Goal: Task Accomplishment & Management: Manage account settings

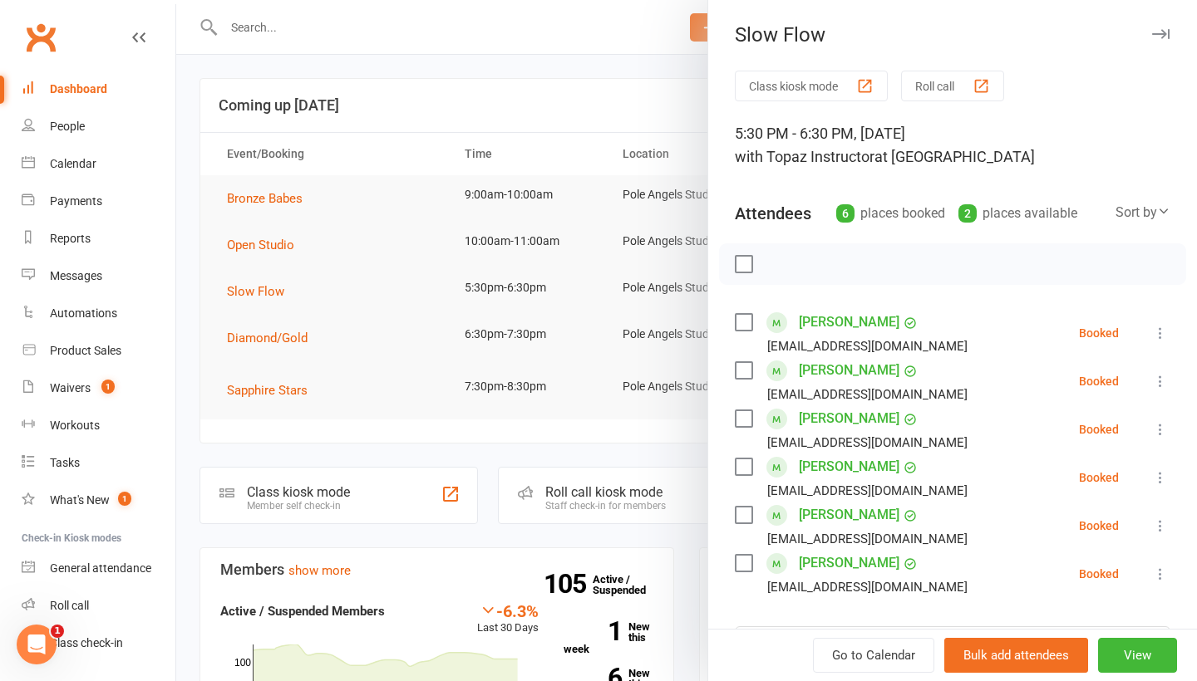
click at [1164, 34] on icon "button" at bounding box center [1160, 34] width 17 height 10
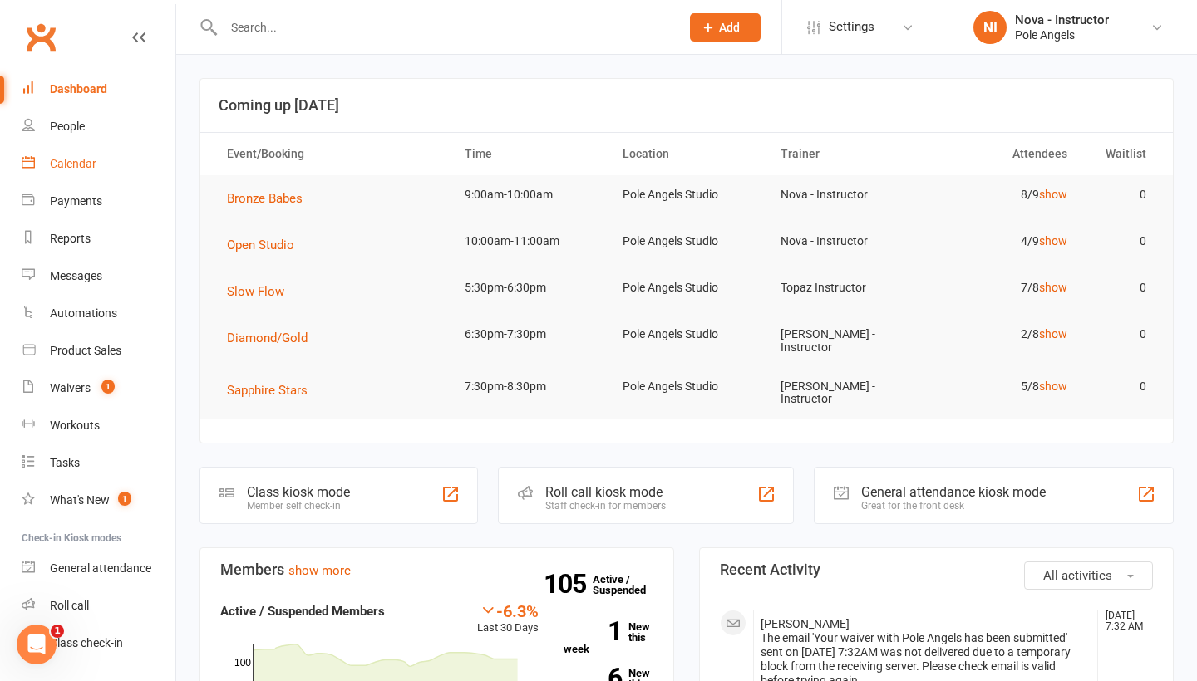
click at [76, 166] on div "Calendar" at bounding box center [73, 163] width 47 height 13
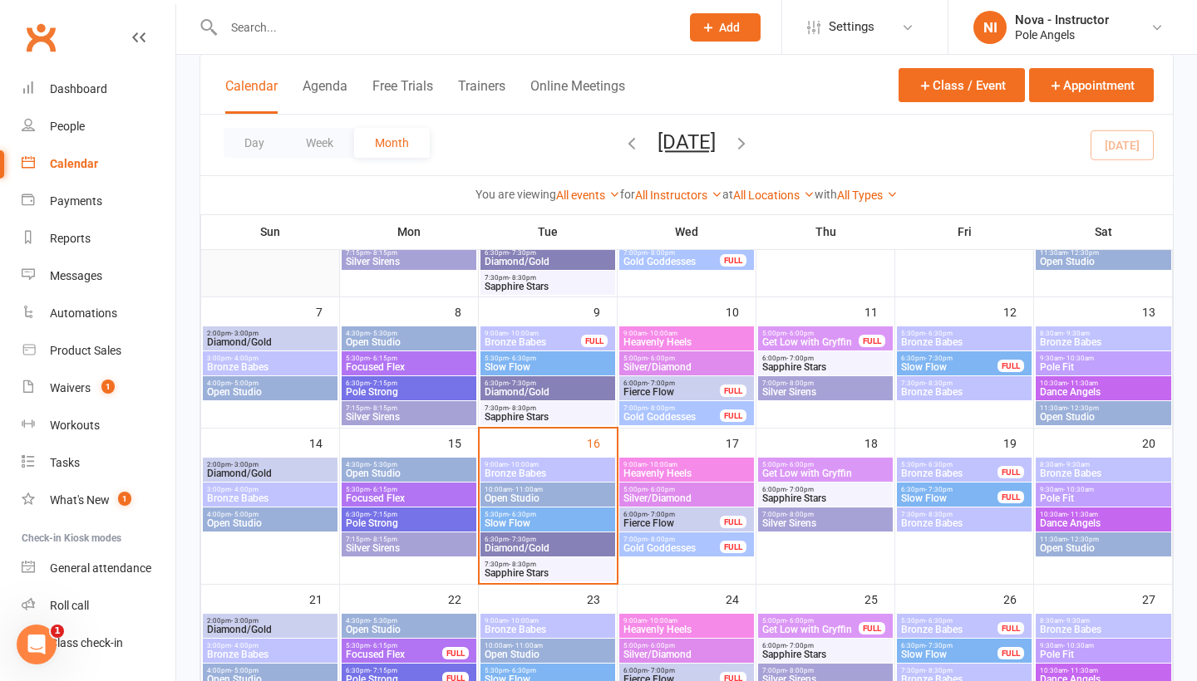
scroll to position [214, 0]
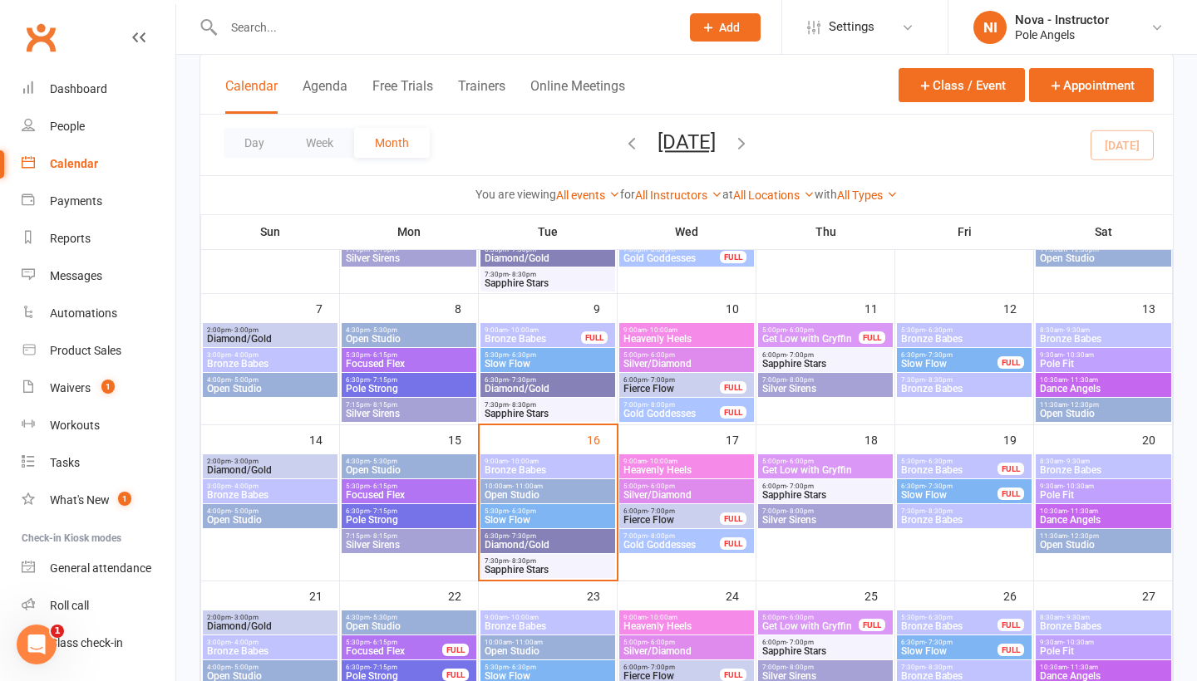
click at [1090, 460] on span "8:30am - 9:30am" at bounding box center [1103, 461] width 129 height 7
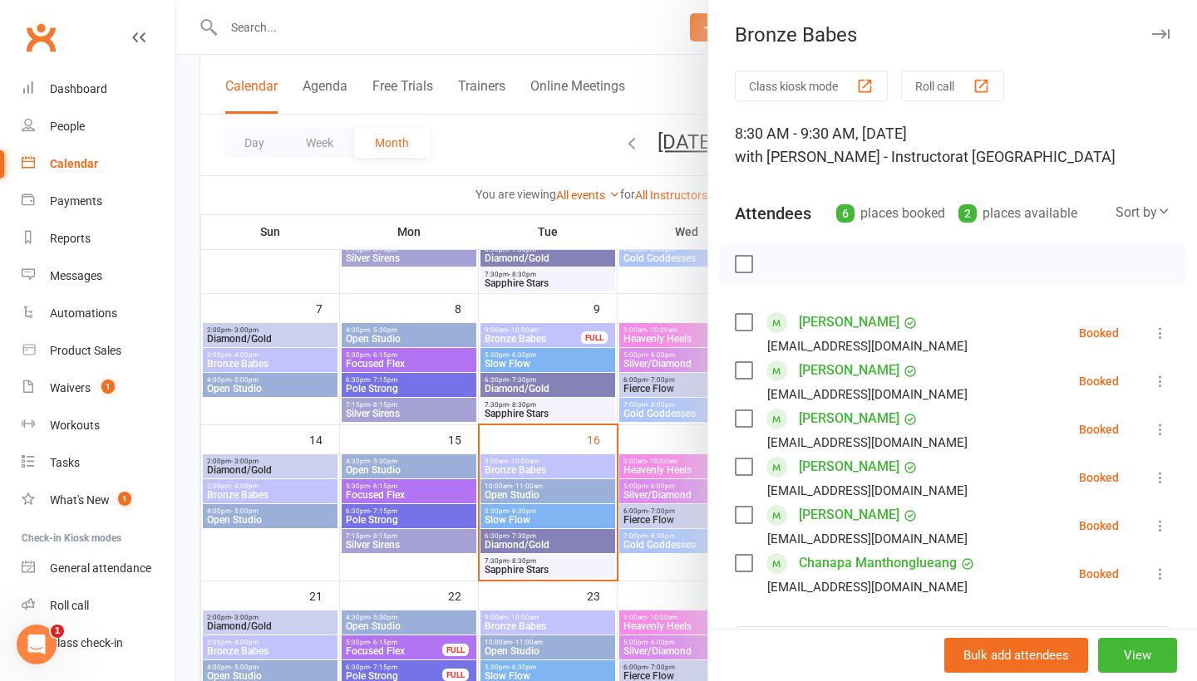
click at [1179, 43] on div "Bronze Babes" at bounding box center [952, 34] width 489 height 23
click at [1165, 33] on icon "button" at bounding box center [1160, 34] width 17 height 10
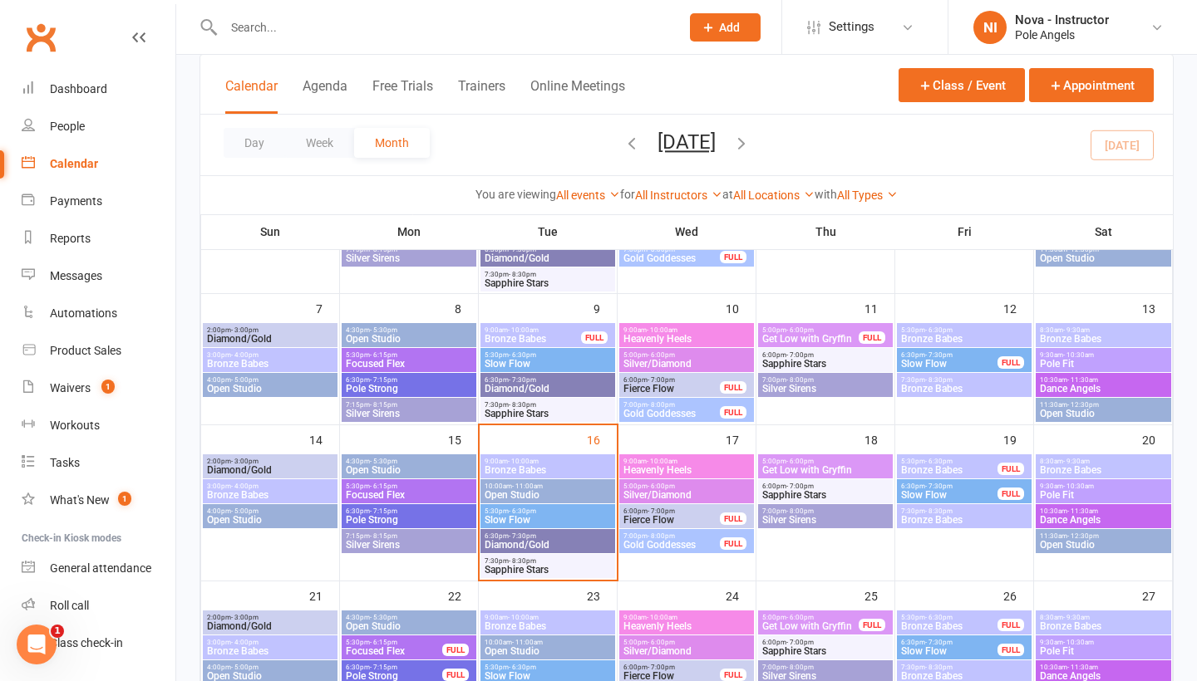
click at [979, 329] on span "5:30pm - 6:30pm" at bounding box center [964, 330] width 128 height 7
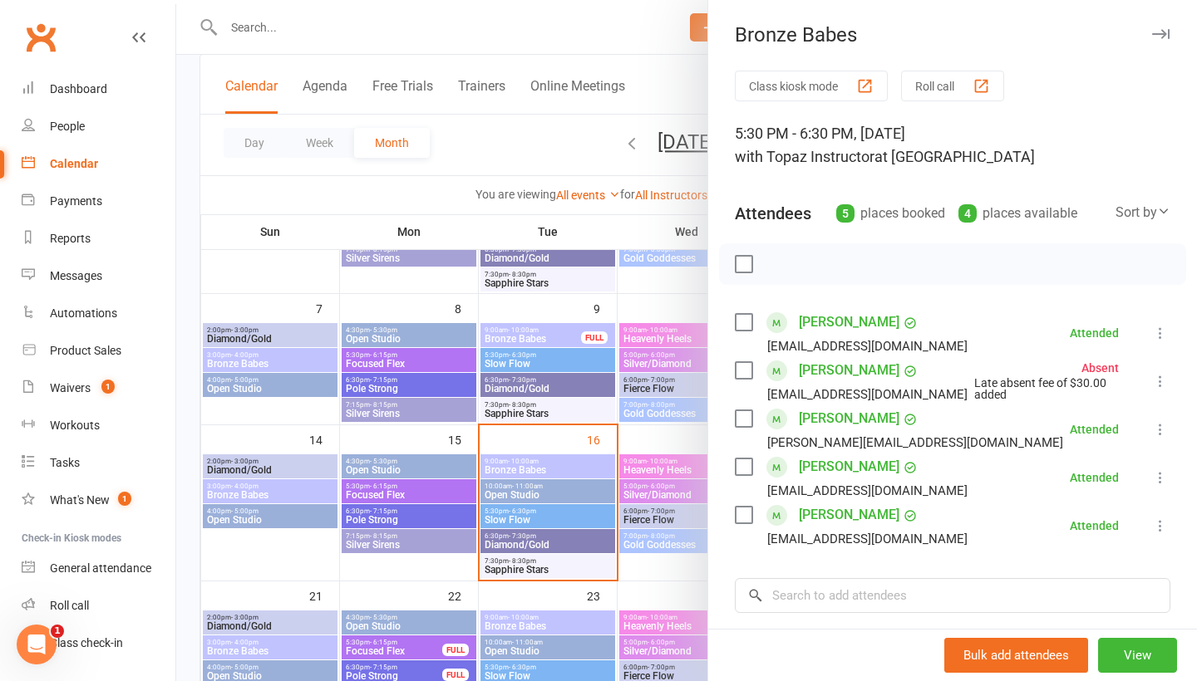
click at [1159, 31] on icon "button" at bounding box center [1160, 34] width 17 height 10
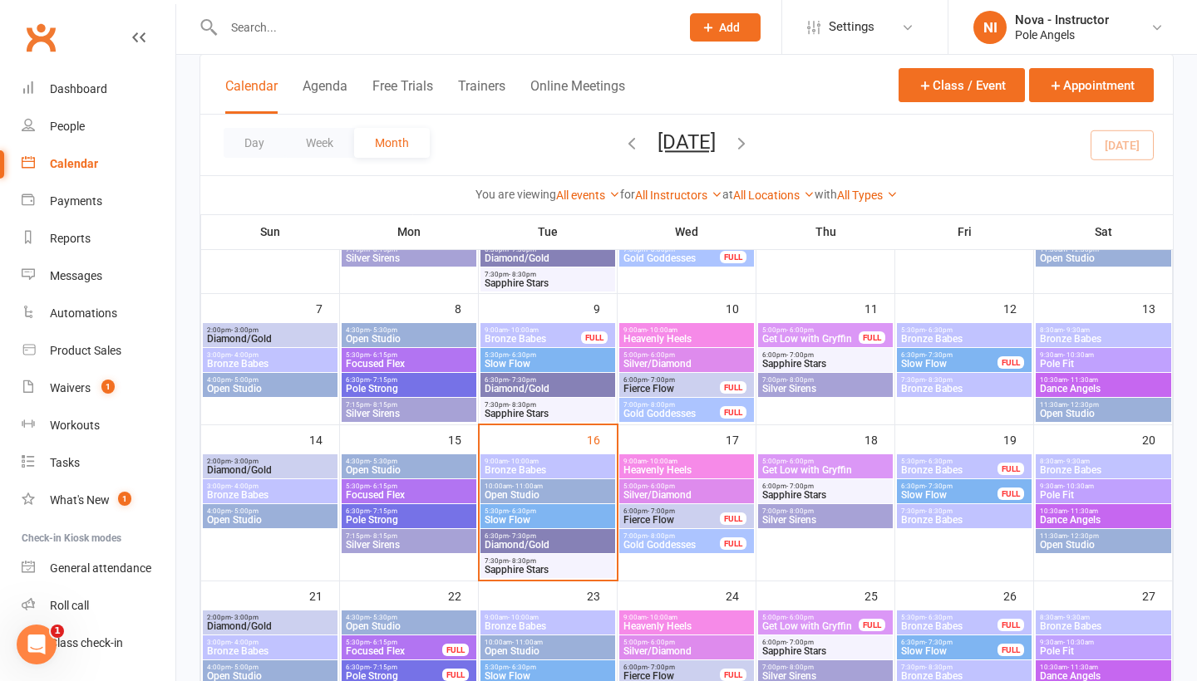
click at [423, 40] on div at bounding box center [433, 27] width 469 height 54
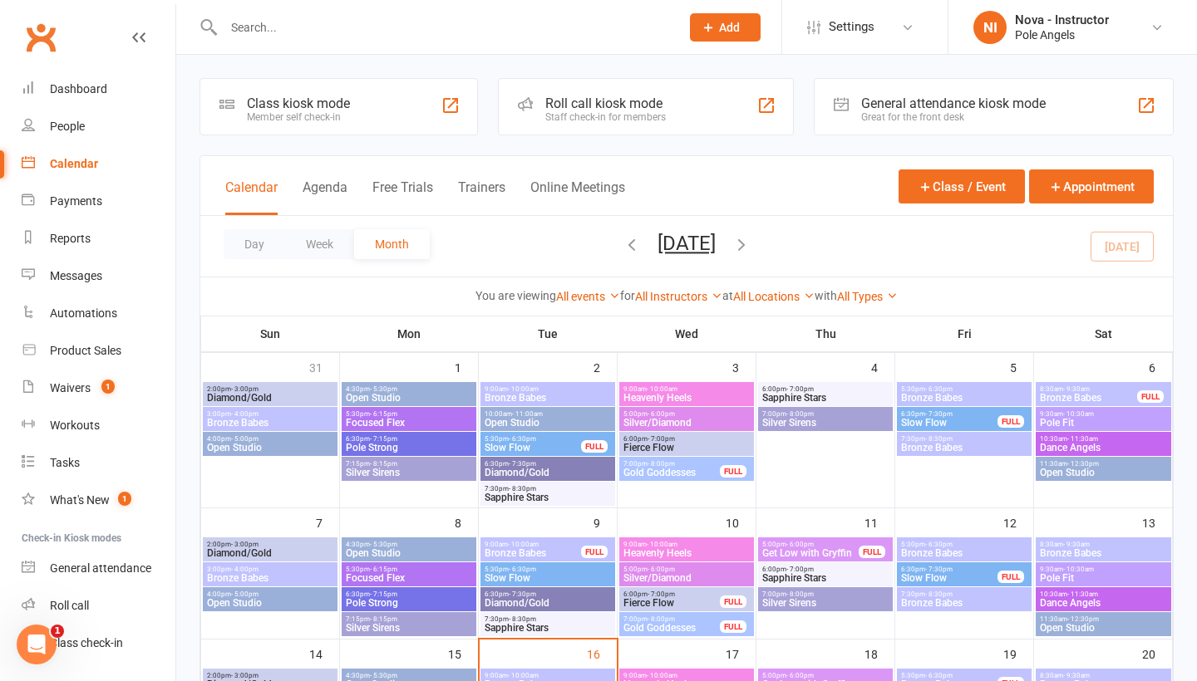
scroll to position [0, 0]
click at [137, 94] on link "Dashboard" at bounding box center [99, 89] width 154 height 37
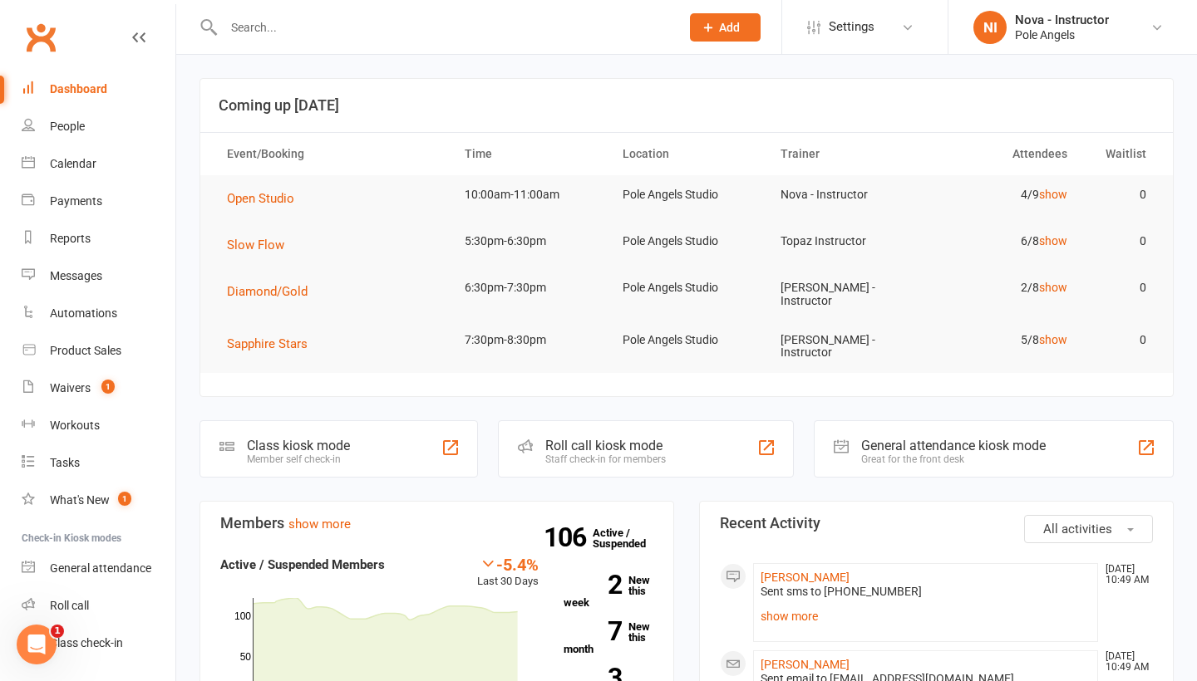
click at [382, 30] on input "text" at bounding box center [444, 27] width 450 height 23
click at [251, 19] on input "text" at bounding box center [444, 27] width 450 height 23
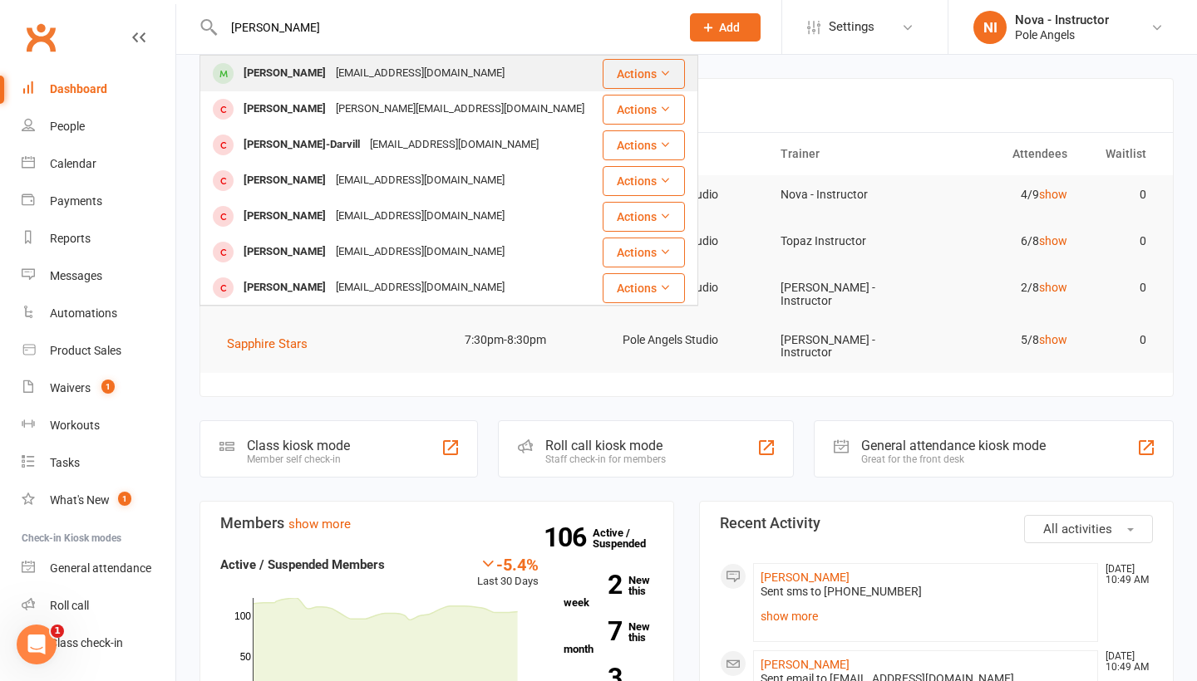
type input "Emma Riddell"
click at [301, 74] on div "Emma Riddell" at bounding box center [284, 73] width 92 height 24
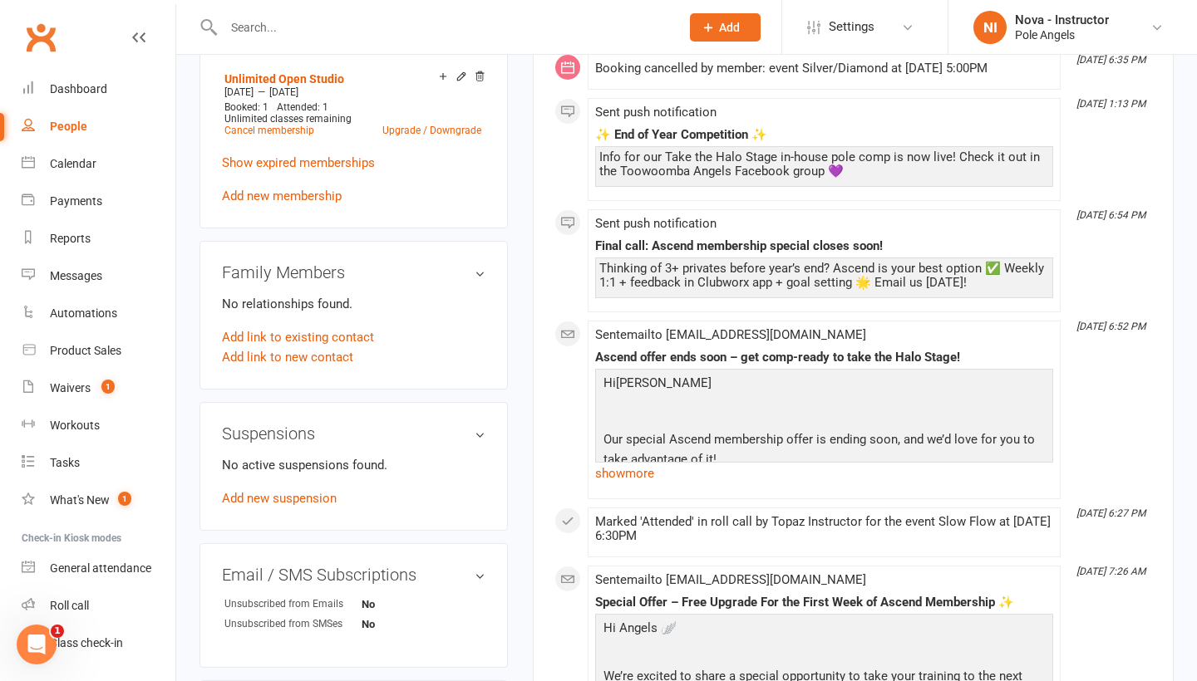
scroll to position [1249, 0]
click at [310, 505] on link "Add new suspension" at bounding box center [279, 497] width 115 height 15
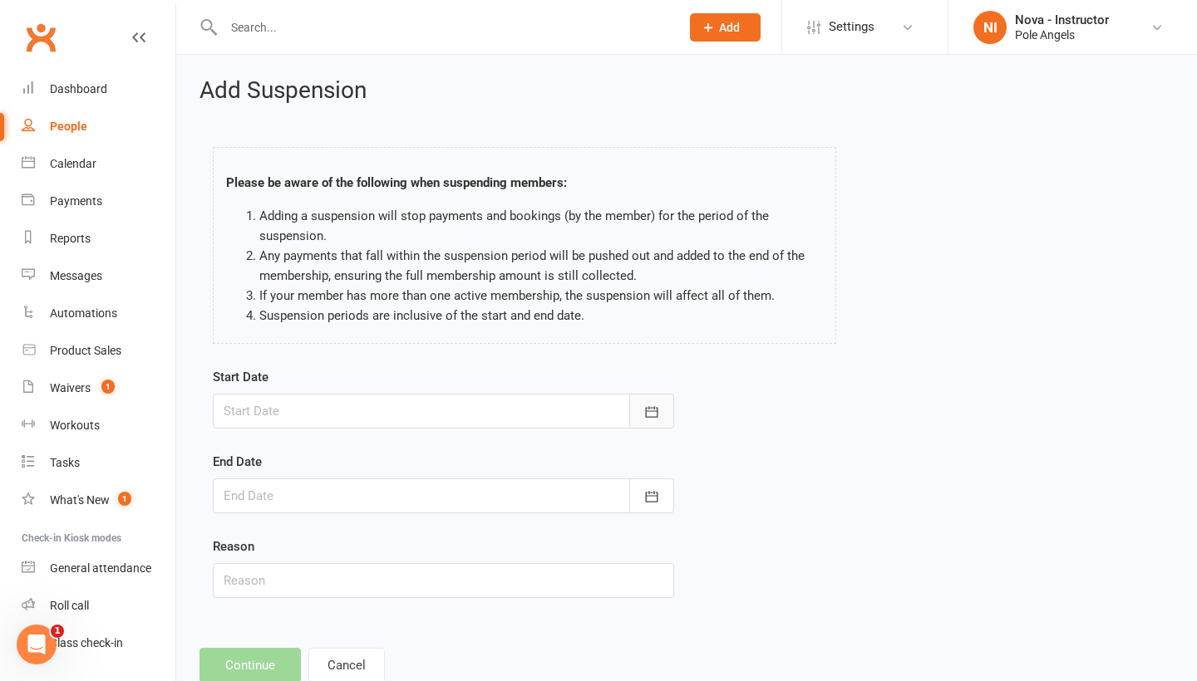
click at [658, 410] on icon "button" at bounding box center [651, 412] width 17 height 17
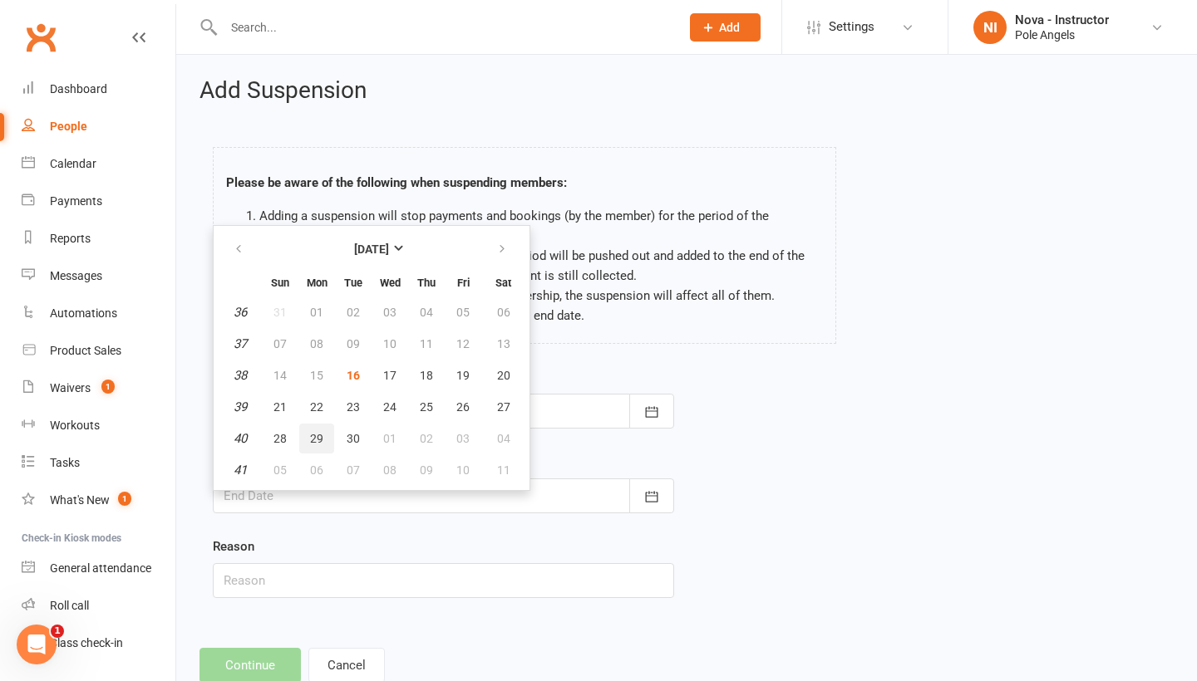
click at [308, 439] on button "29" at bounding box center [316, 439] width 35 height 30
type input "29 Sep 2025"
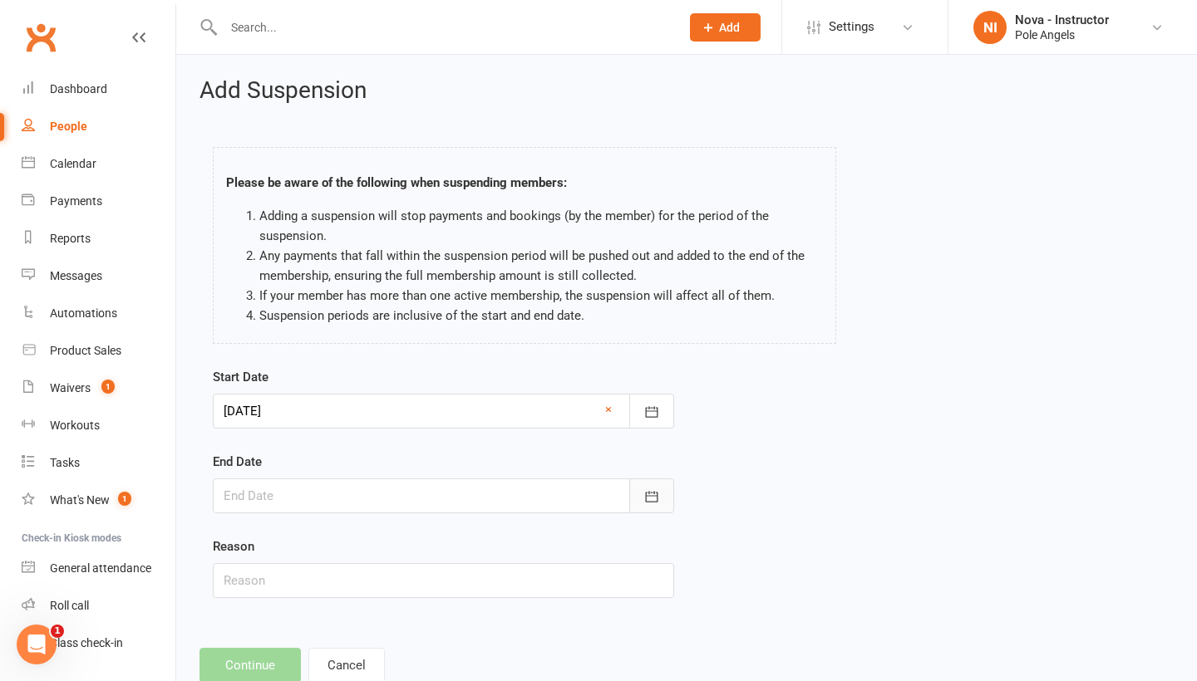
click at [648, 492] on icon "button" at bounding box center [651, 497] width 17 height 17
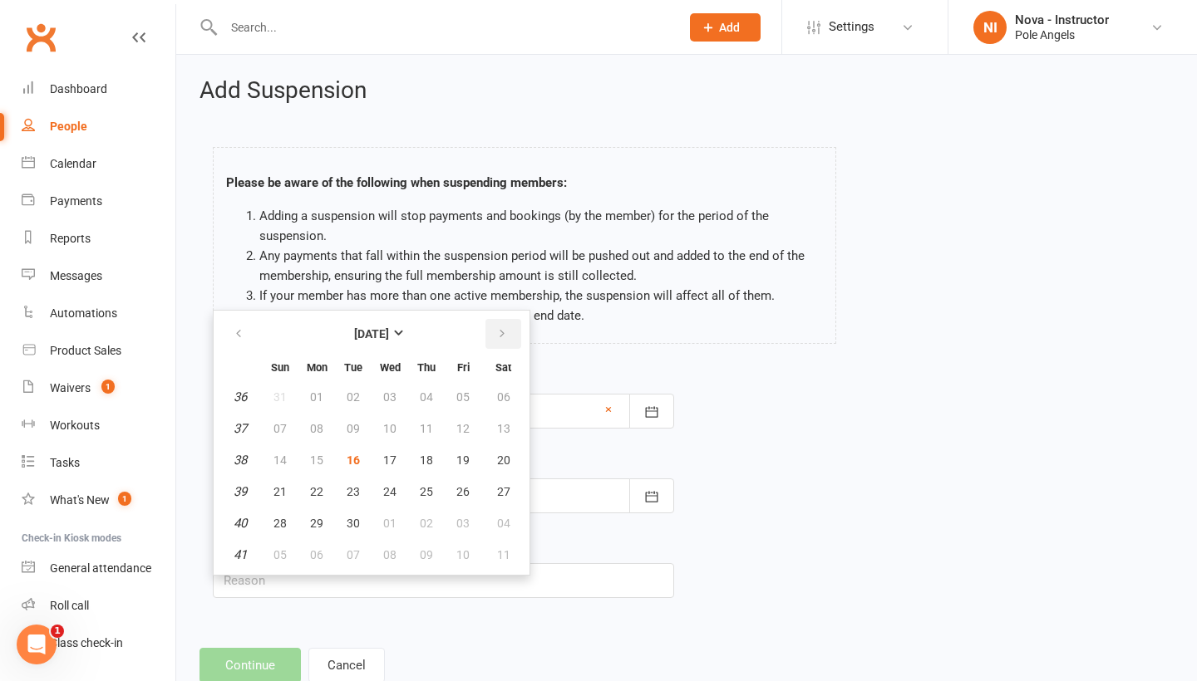
click at [500, 333] on icon "button" at bounding box center [502, 333] width 12 height 13
click at [281, 527] on span "26" at bounding box center [279, 523] width 13 height 13
type input "26 Oct 2025"
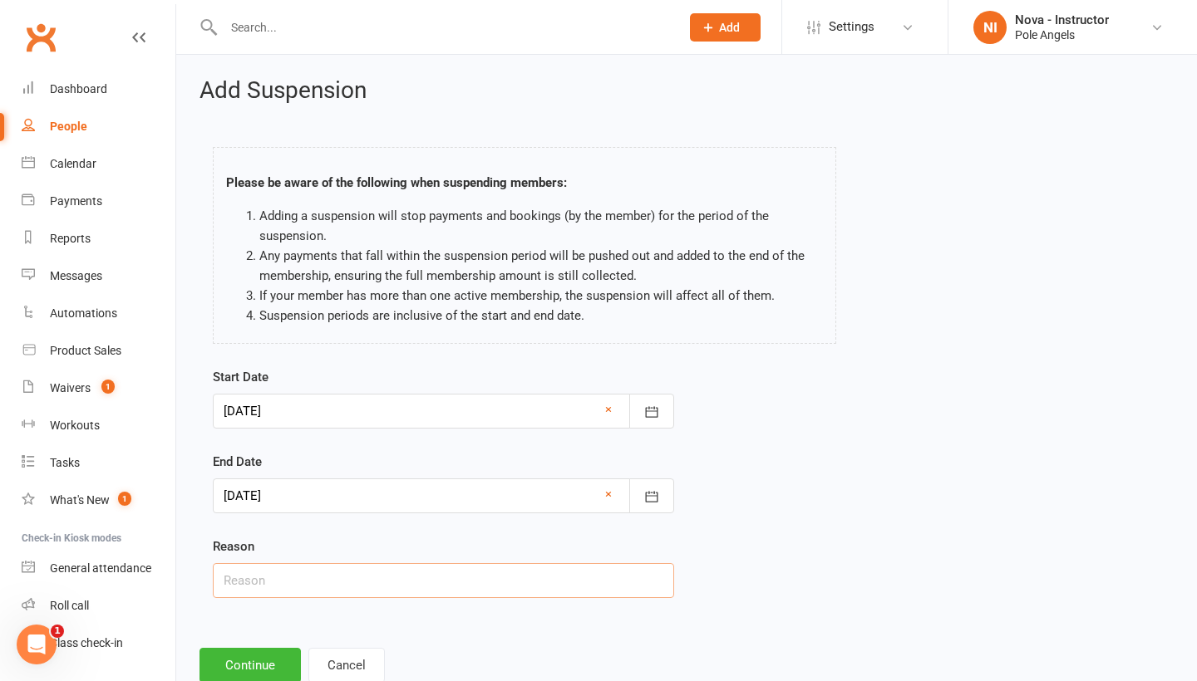
click at [351, 580] on input "text" at bounding box center [443, 580] width 461 height 35
type input "Surgery"
click at [855, 520] on div "Start Date 29 Sep 2025 September 2025 Sun Mon Tue Wed Thu Fri Sat 36 31 01 02 0…" at bounding box center [686, 494] width 972 height 254
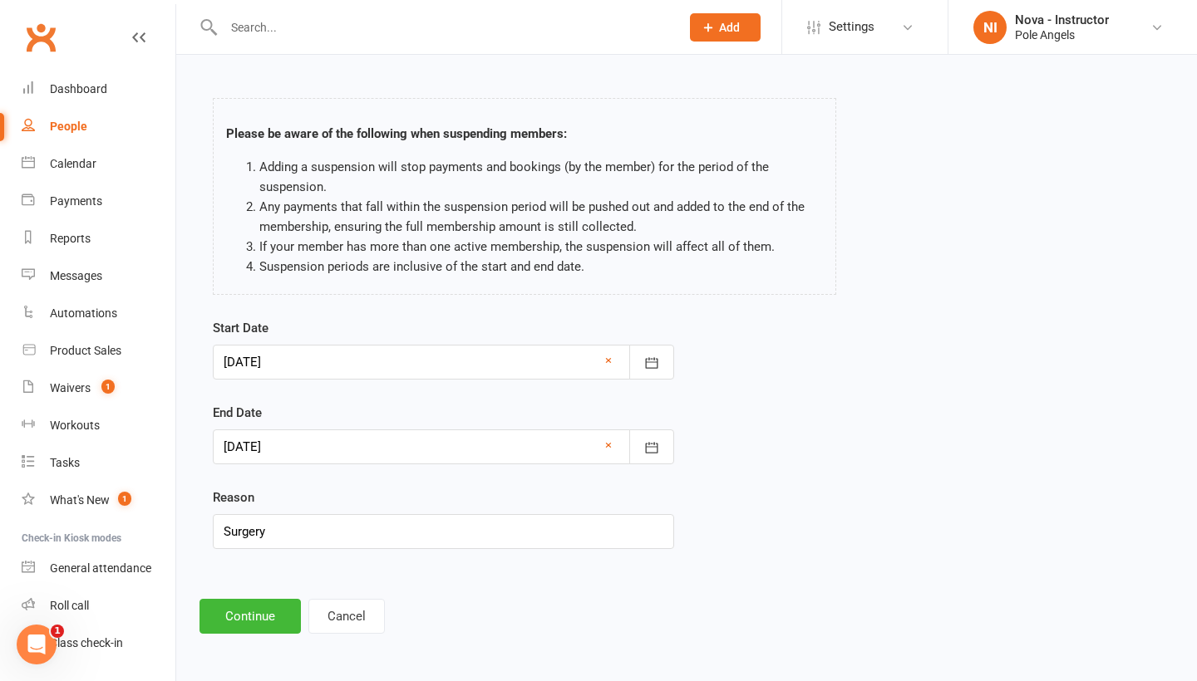
scroll to position [62, 0]
click at [267, 605] on button "Continue" at bounding box center [249, 616] width 101 height 35
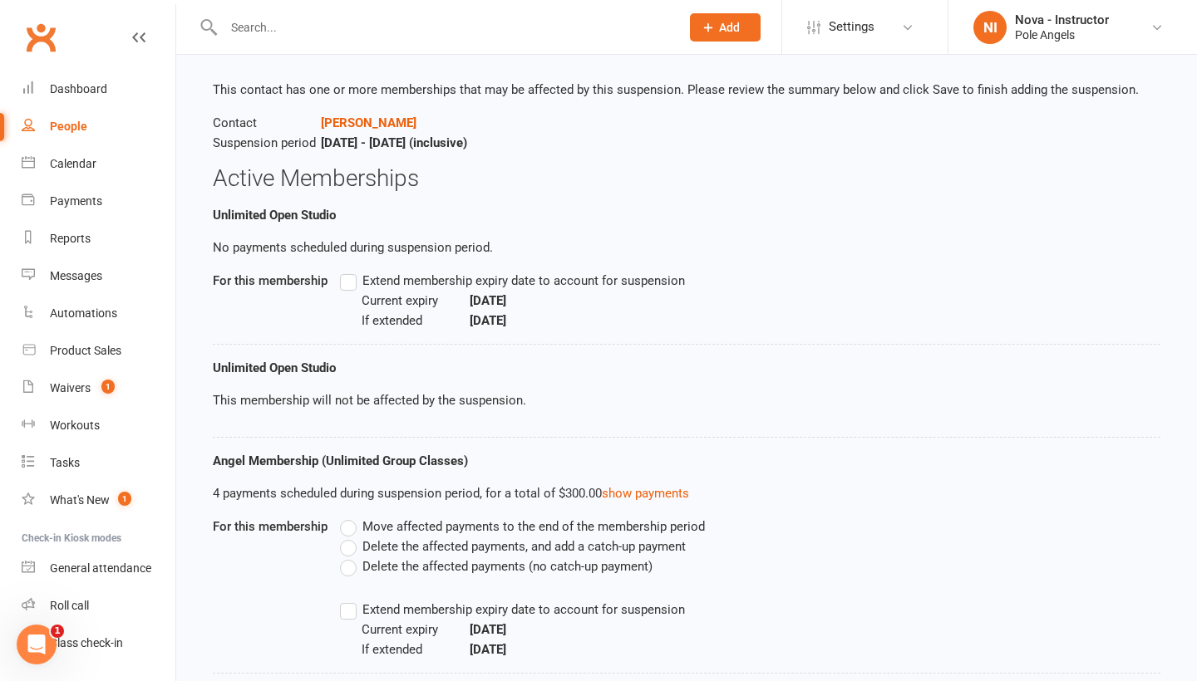
scroll to position [116, 0]
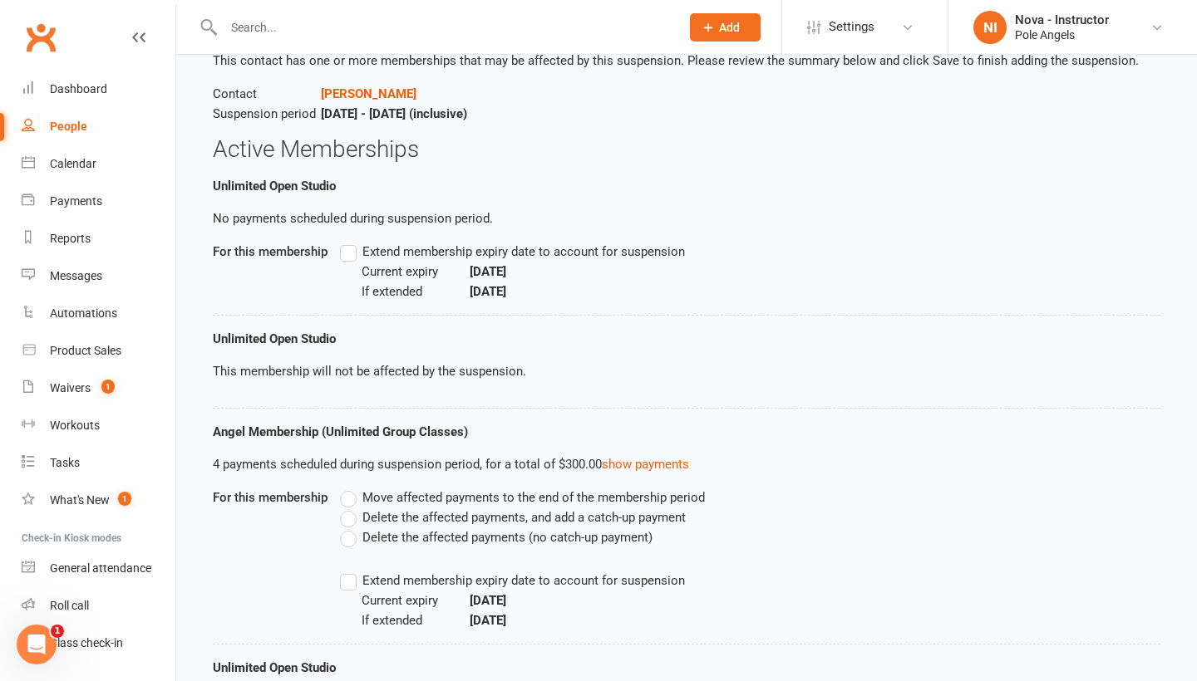
click at [351, 541] on label "Delete the affected payments (no catch-up payment)" at bounding box center [496, 538] width 312 height 20
click at [351, 528] on input "Delete the affected payments (no catch-up payment)" at bounding box center [345, 528] width 11 height 0
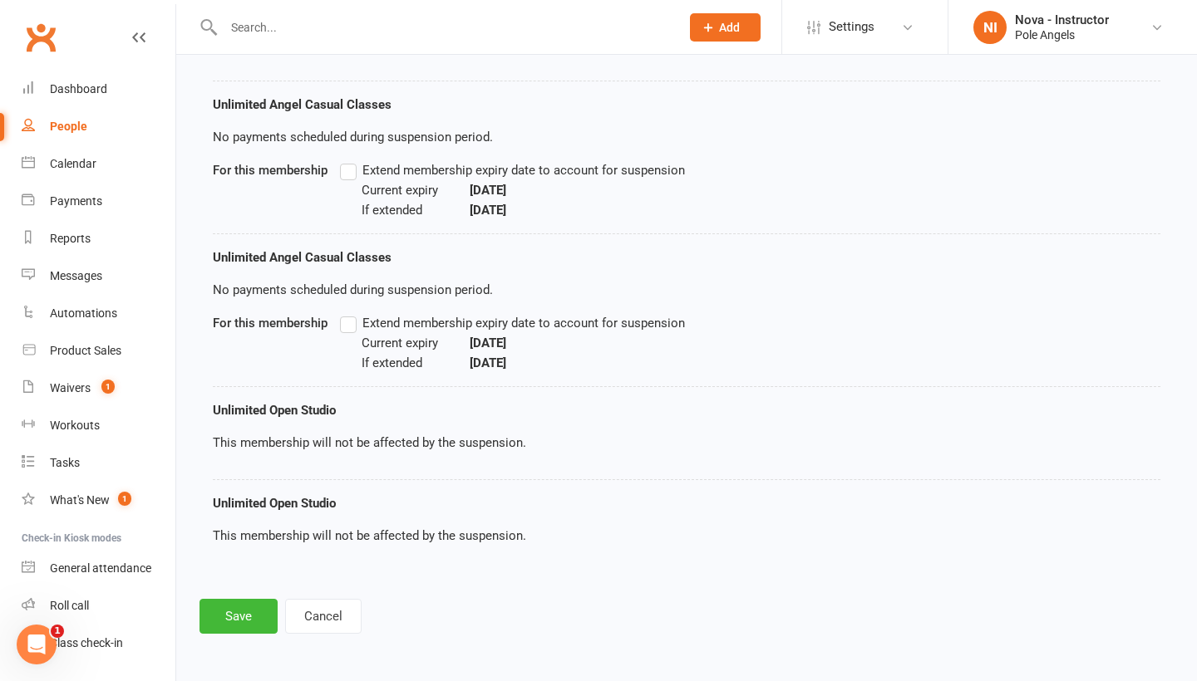
scroll to position [784, 0]
click at [239, 607] on button "Save" at bounding box center [238, 616] width 78 height 35
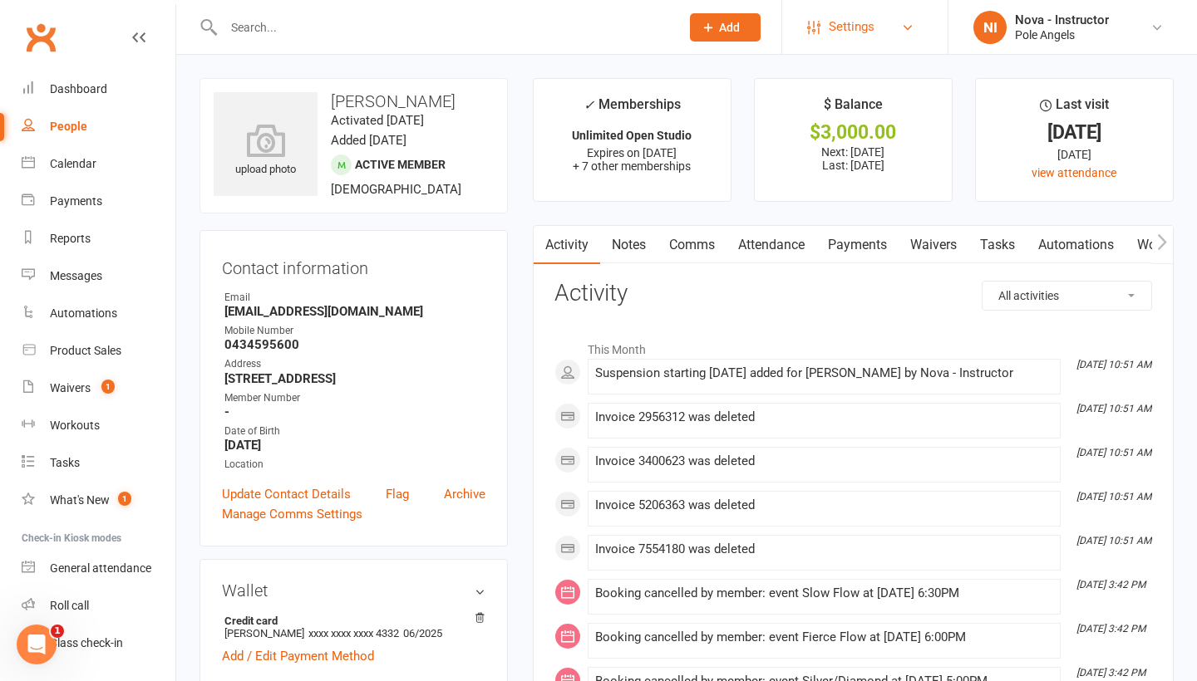
click at [848, 29] on span "Settings" at bounding box center [851, 26] width 46 height 37
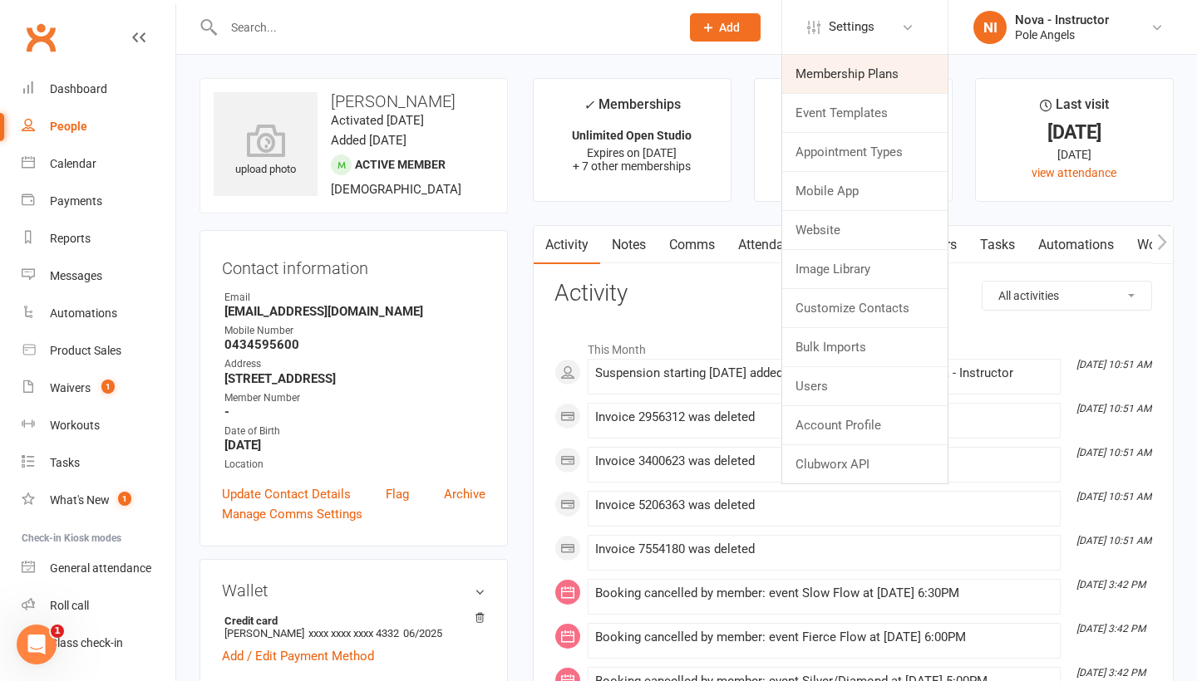
click at [844, 75] on link "Membership Plans" at bounding box center [864, 74] width 165 height 38
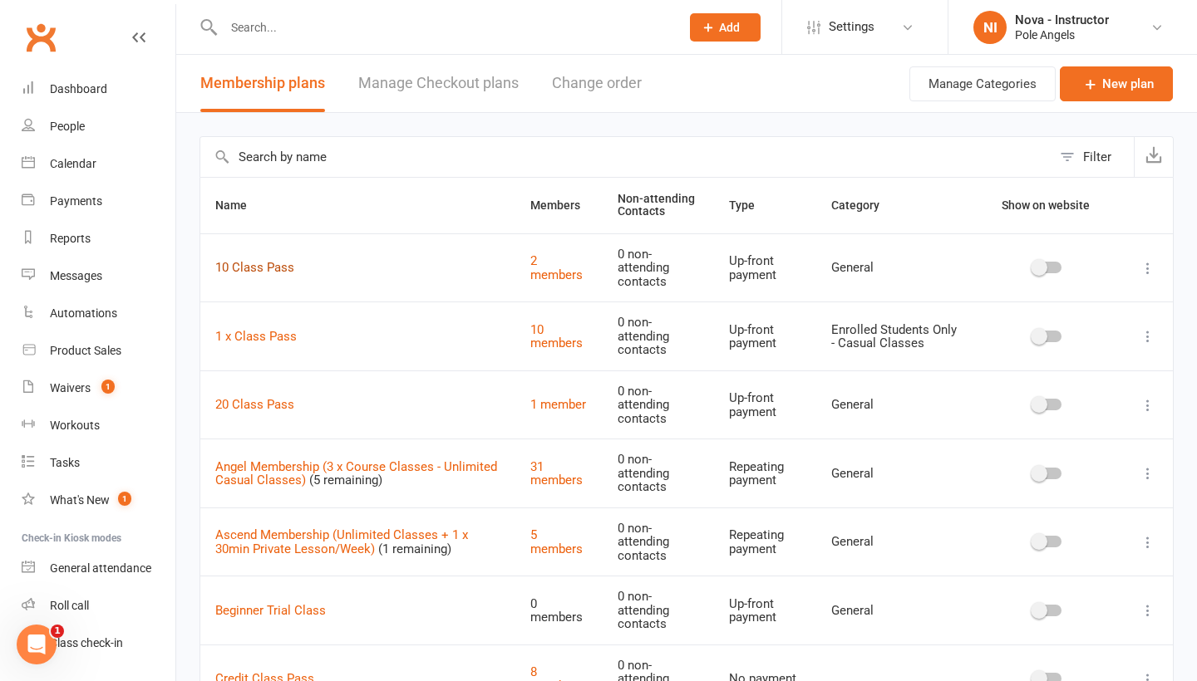
click at [264, 275] on link "10 Class Pass" at bounding box center [254, 267] width 79 height 15
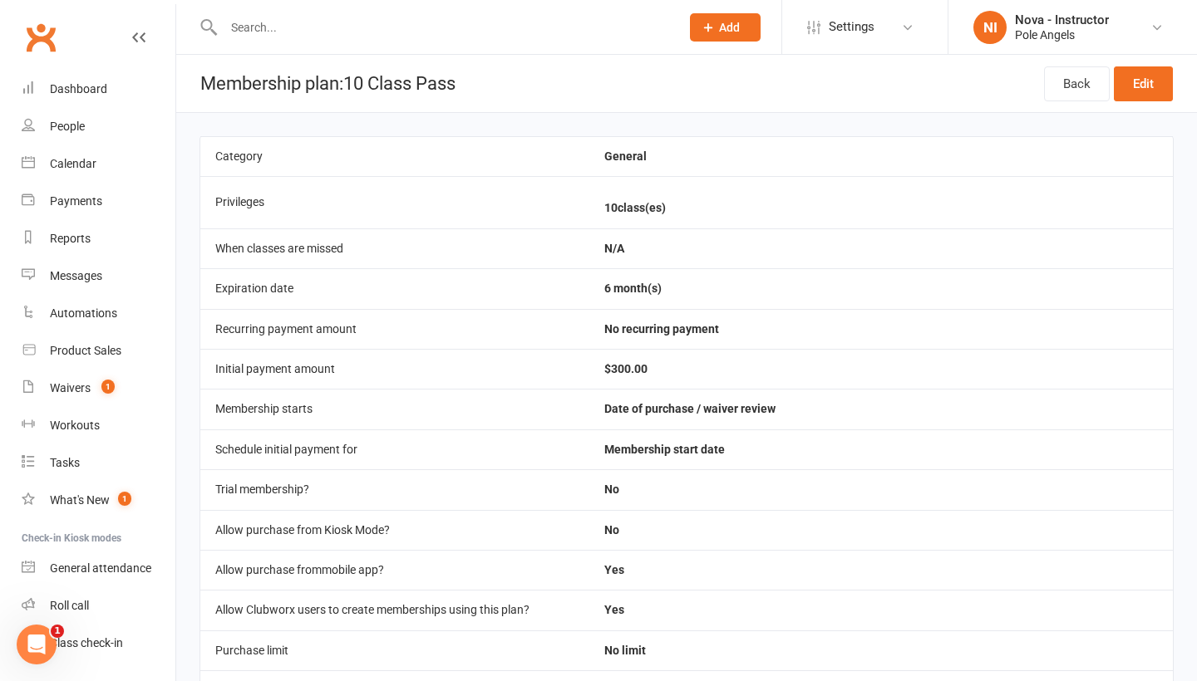
click at [143, 37] on icon at bounding box center [138, 37] width 13 height 13
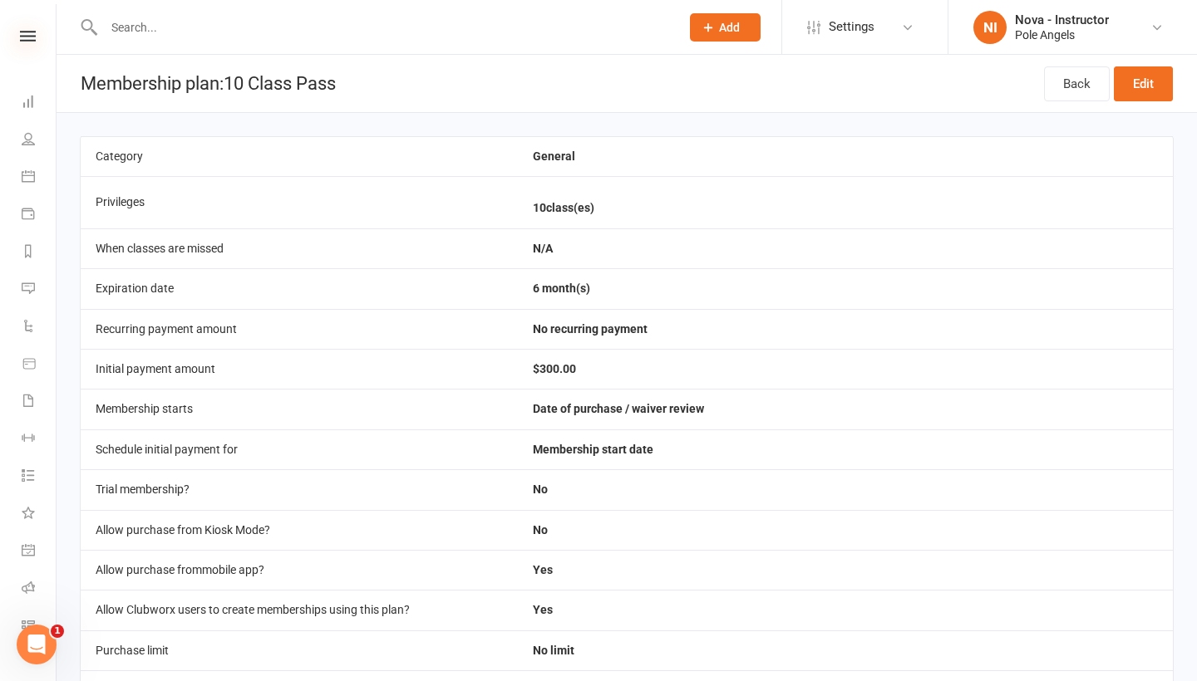
click at [22, 37] on icon at bounding box center [28, 36] width 16 height 11
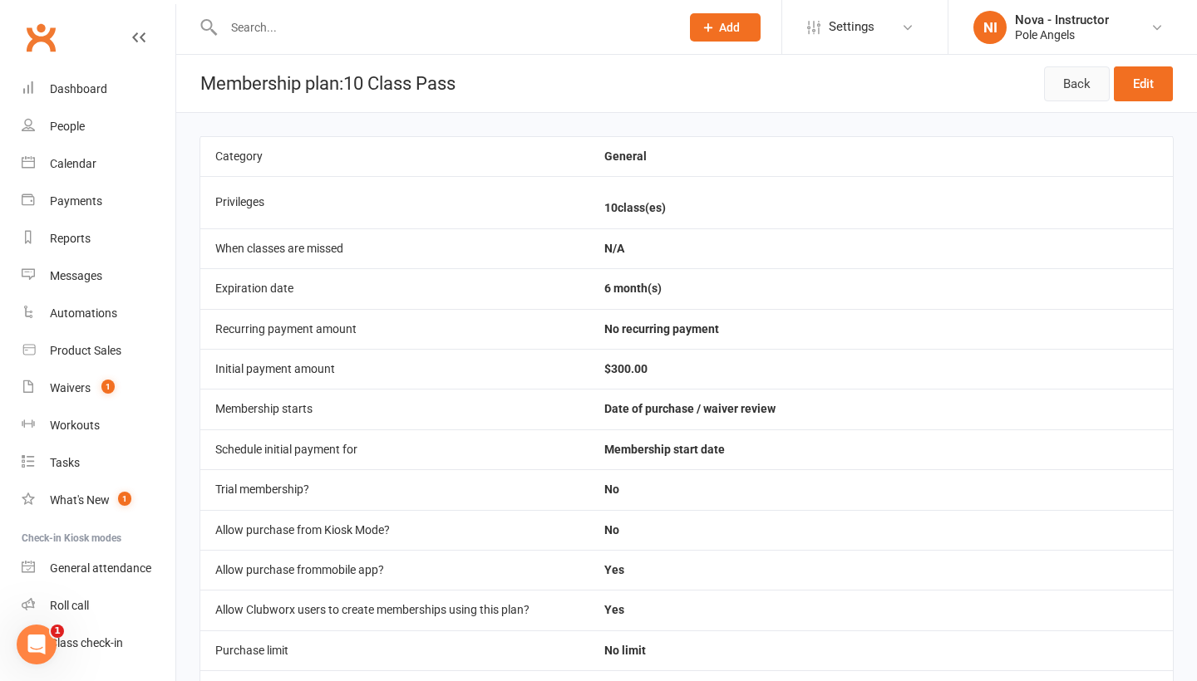
click at [1069, 88] on link "Back" at bounding box center [1077, 83] width 66 height 35
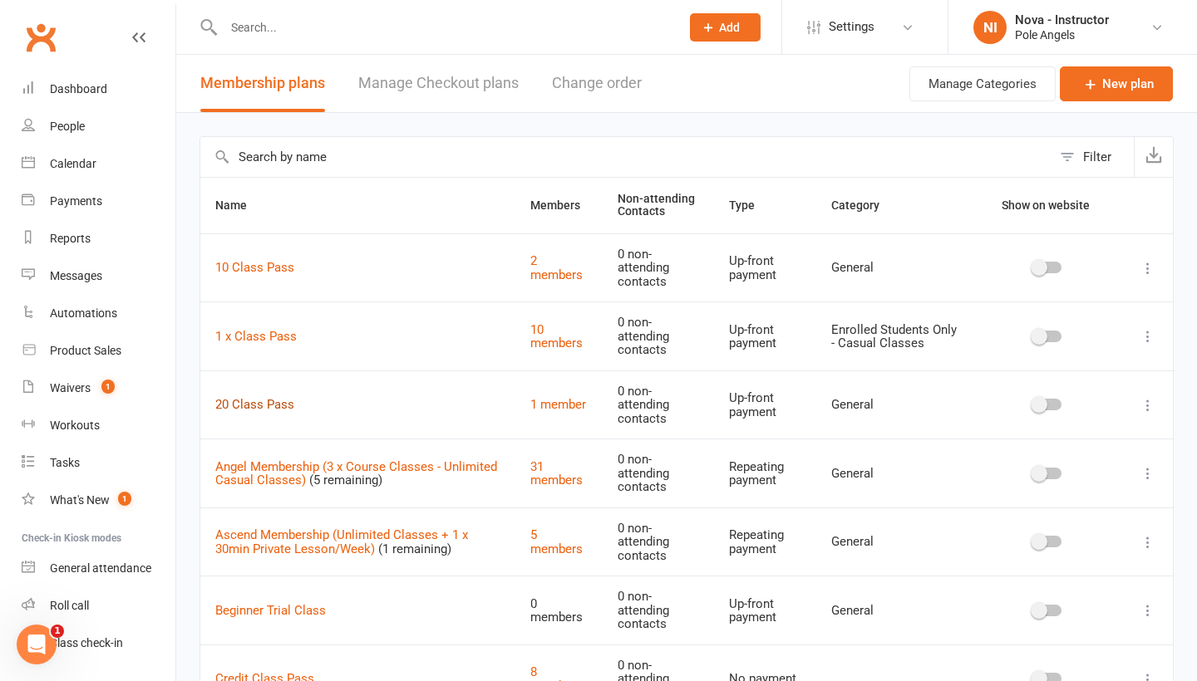
click at [275, 412] on link "20 Class Pass" at bounding box center [254, 404] width 79 height 15
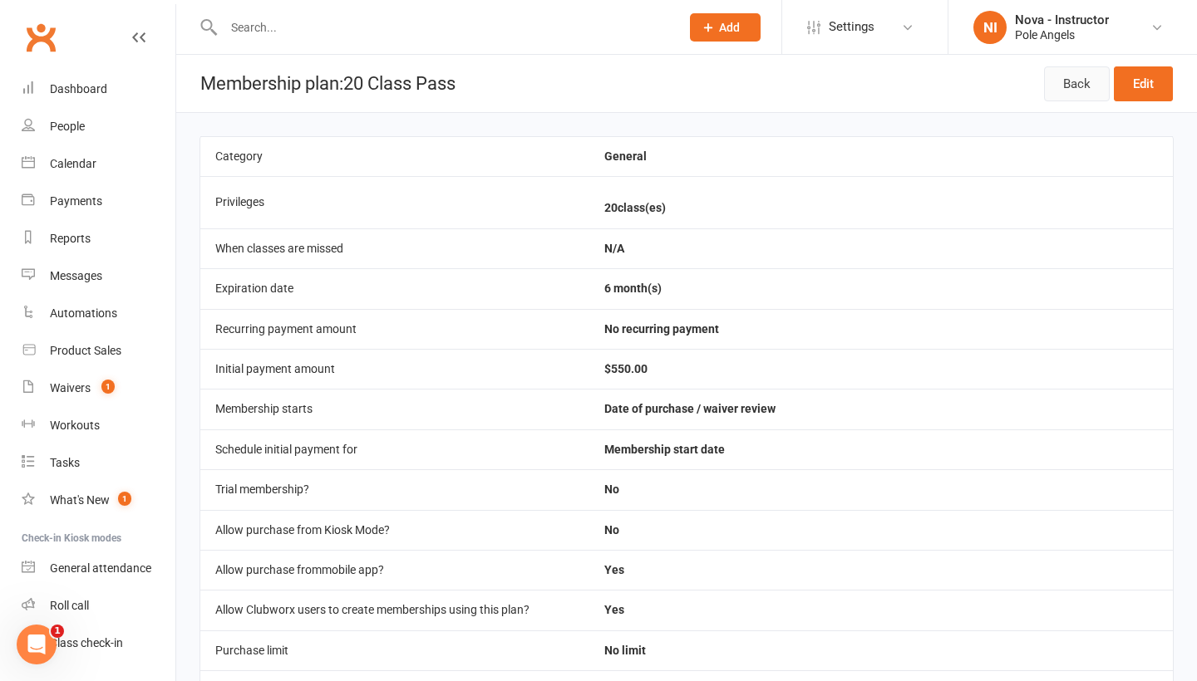
click at [1074, 79] on link "Back" at bounding box center [1077, 83] width 66 height 35
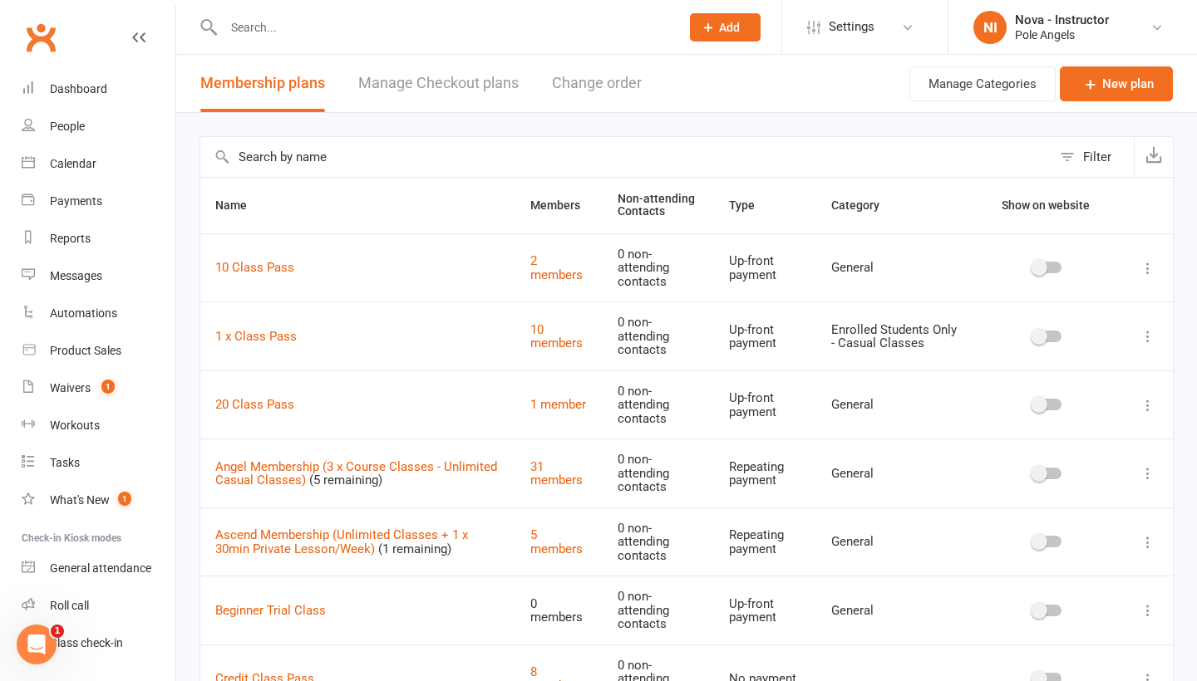
click at [300, 414] on td "20 Class Pass" at bounding box center [357, 405] width 315 height 69
click at [891, 27] on link "Settings" at bounding box center [865, 26] width 116 height 37
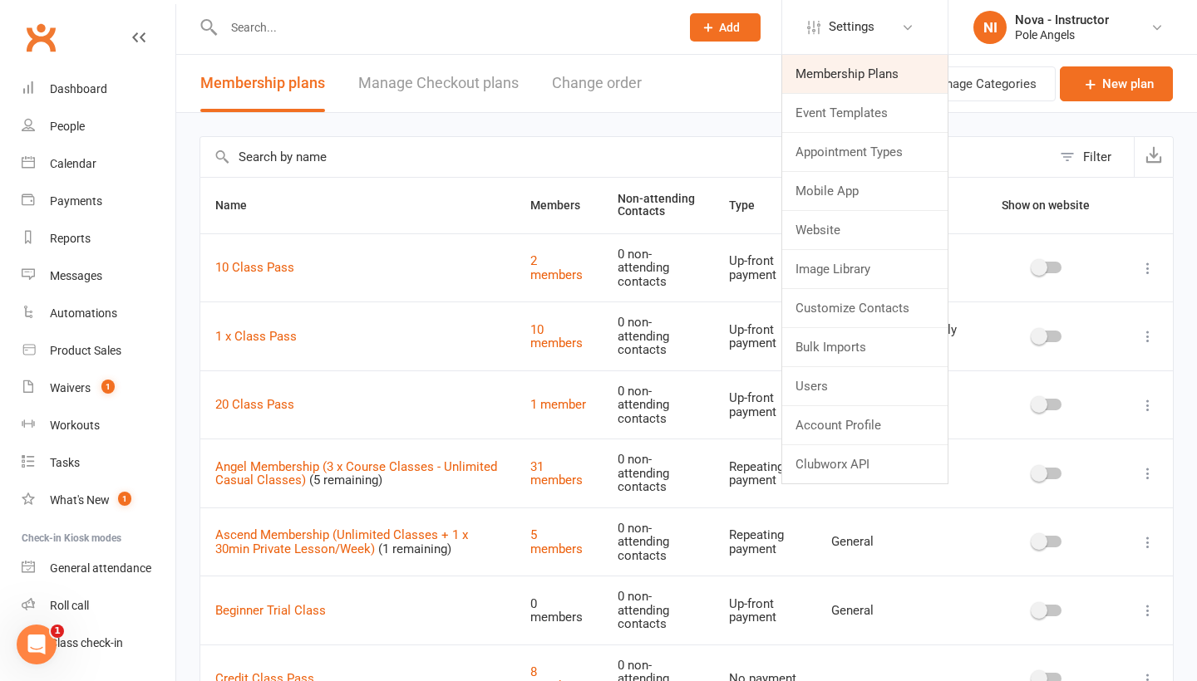
click at [865, 76] on link "Membership Plans" at bounding box center [864, 74] width 165 height 38
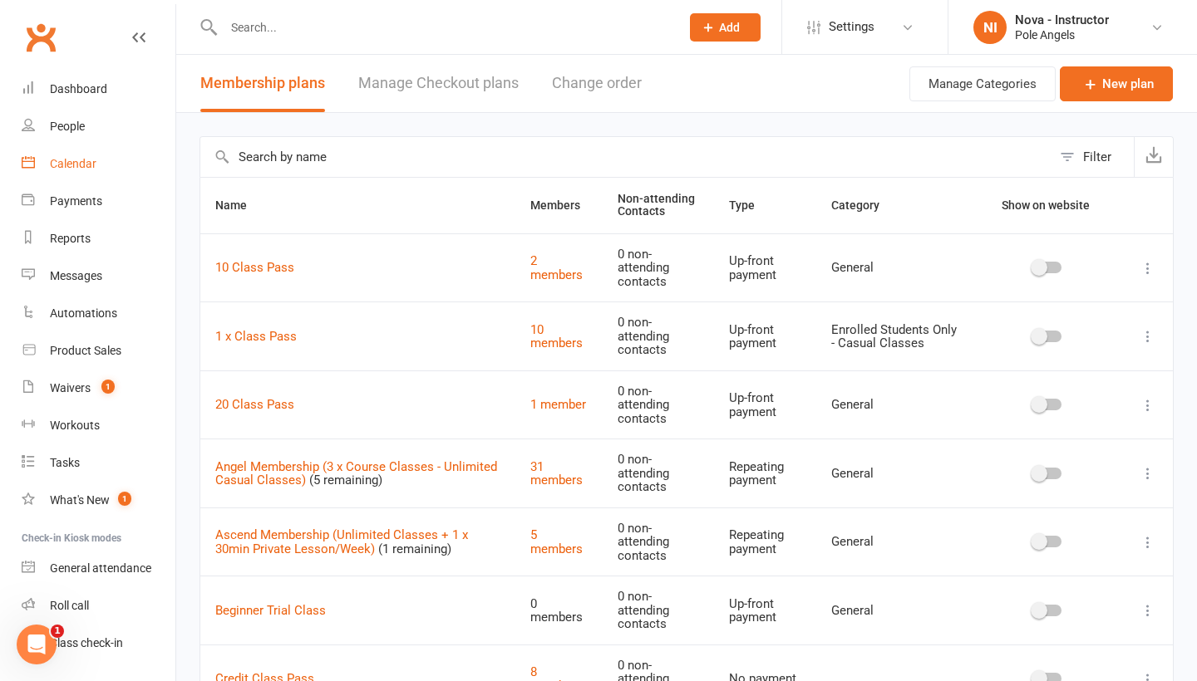
click at [78, 170] on div "Calendar" at bounding box center [73, 163] width 47 height 13
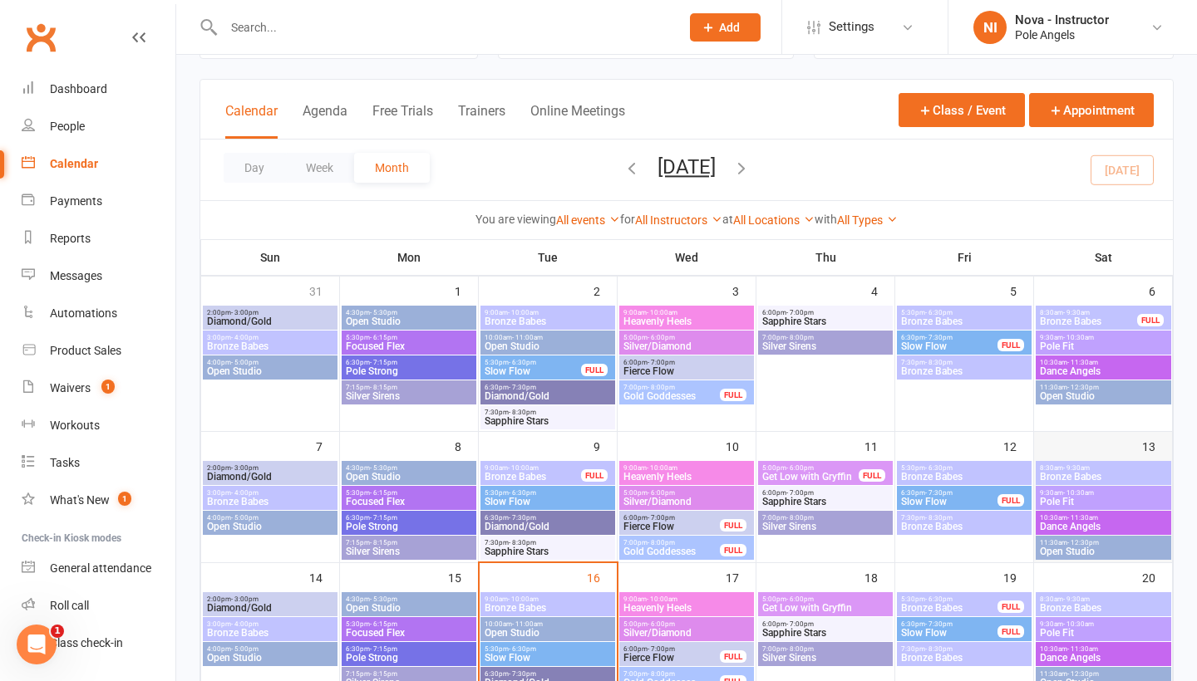
scroll to position [94, 0]
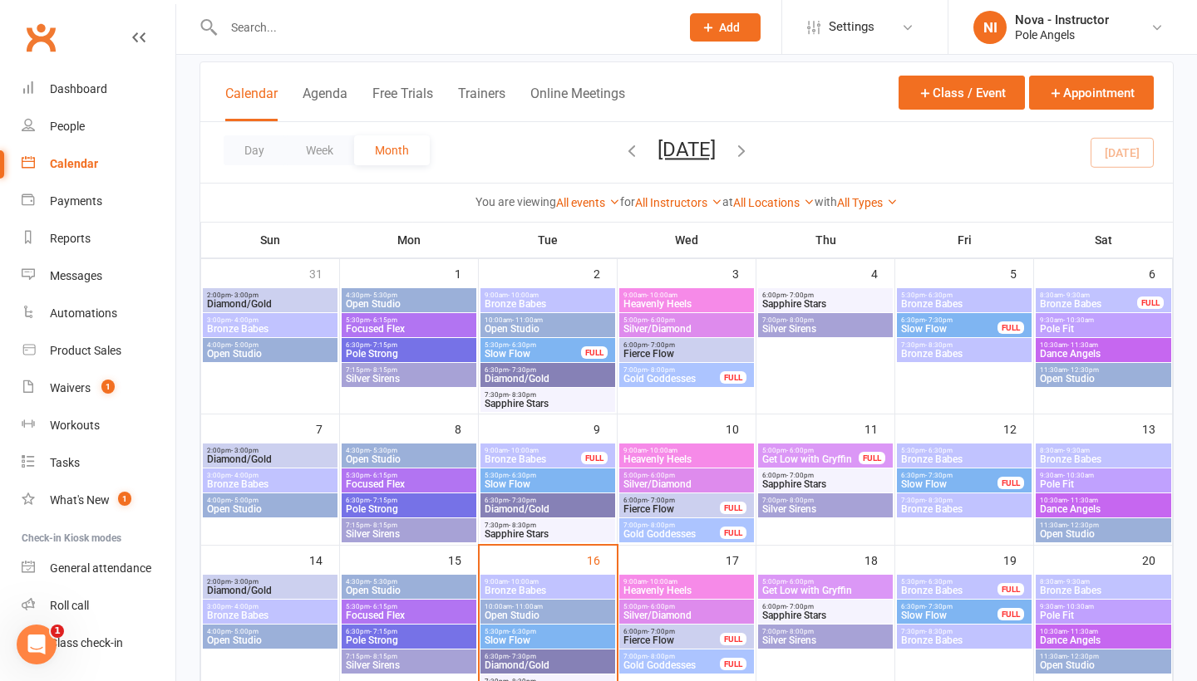
click at [709, 592] on span "Heavenly Heels" at bounding box center [686, 591] width 128 height 10
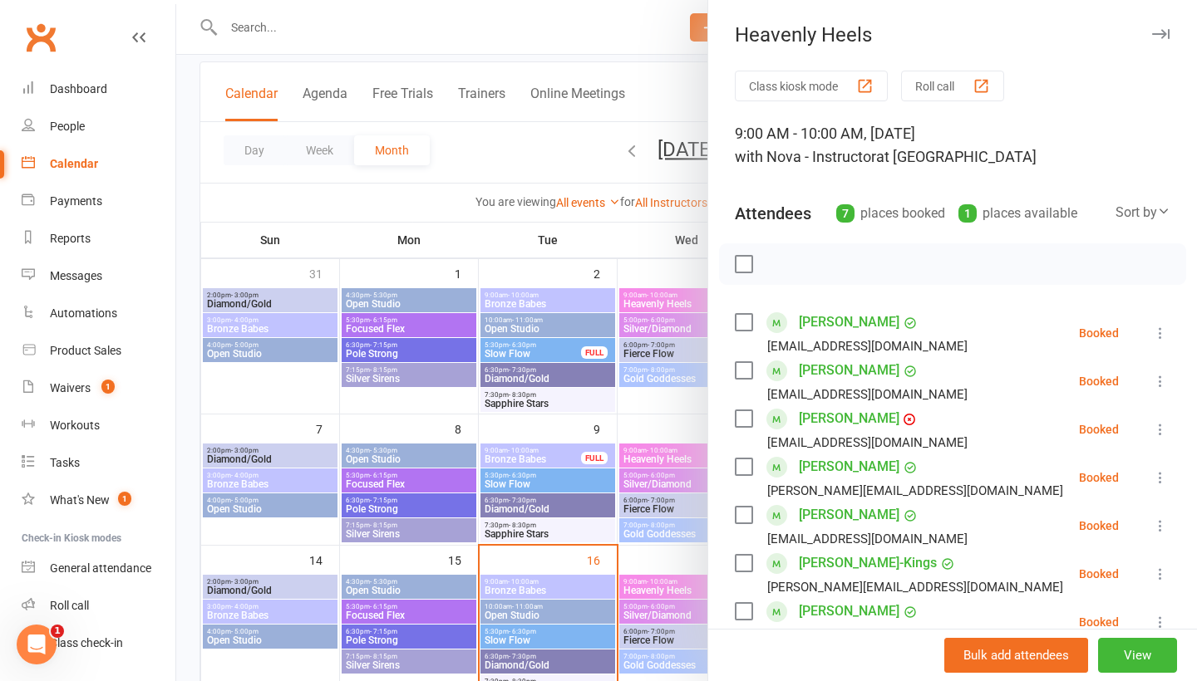
click at [1162, 39] on button "button" at bounding box center [1160, 34] width 20 height 20
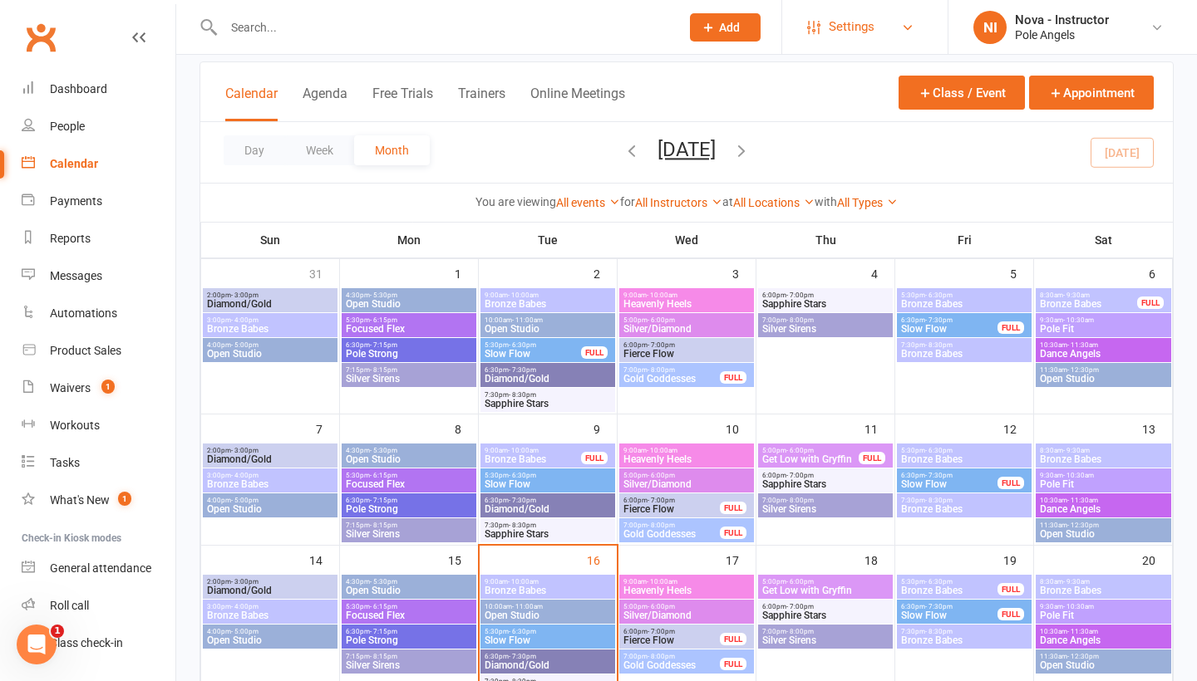
click at [853, 35] on span "Settings" at bounding box center [851, 26] width 46 height 37
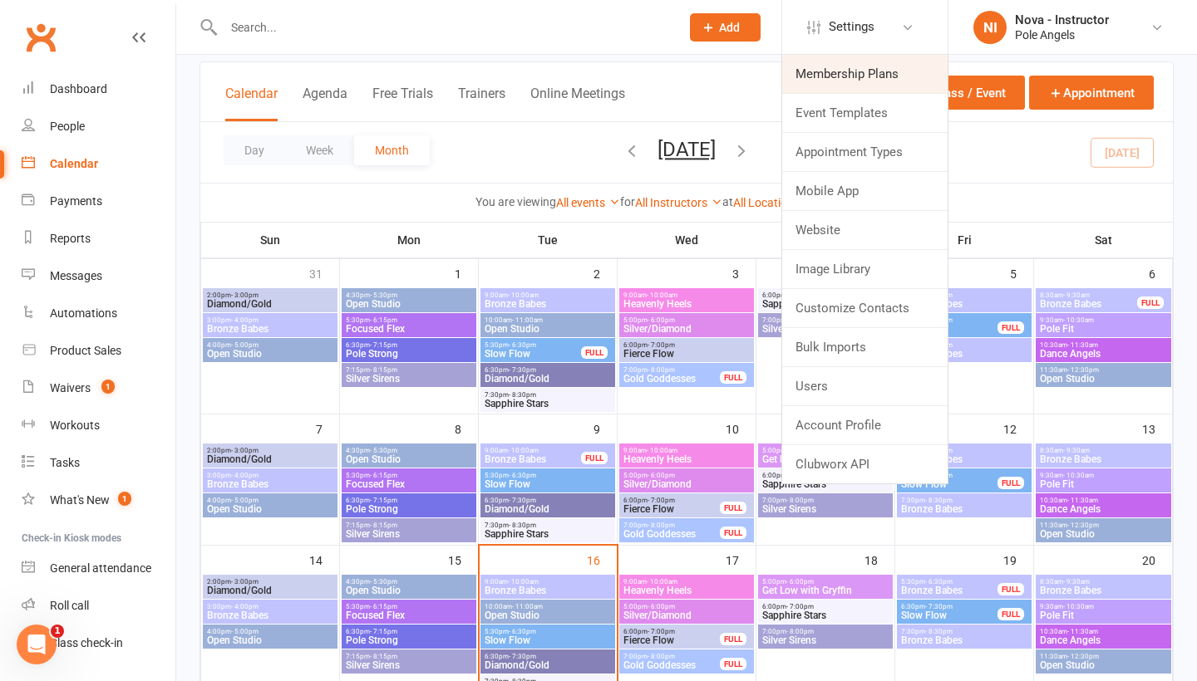
click at [843, 74] on link "Membership Plans" at bounding box center [864, 74] width 165 height 38
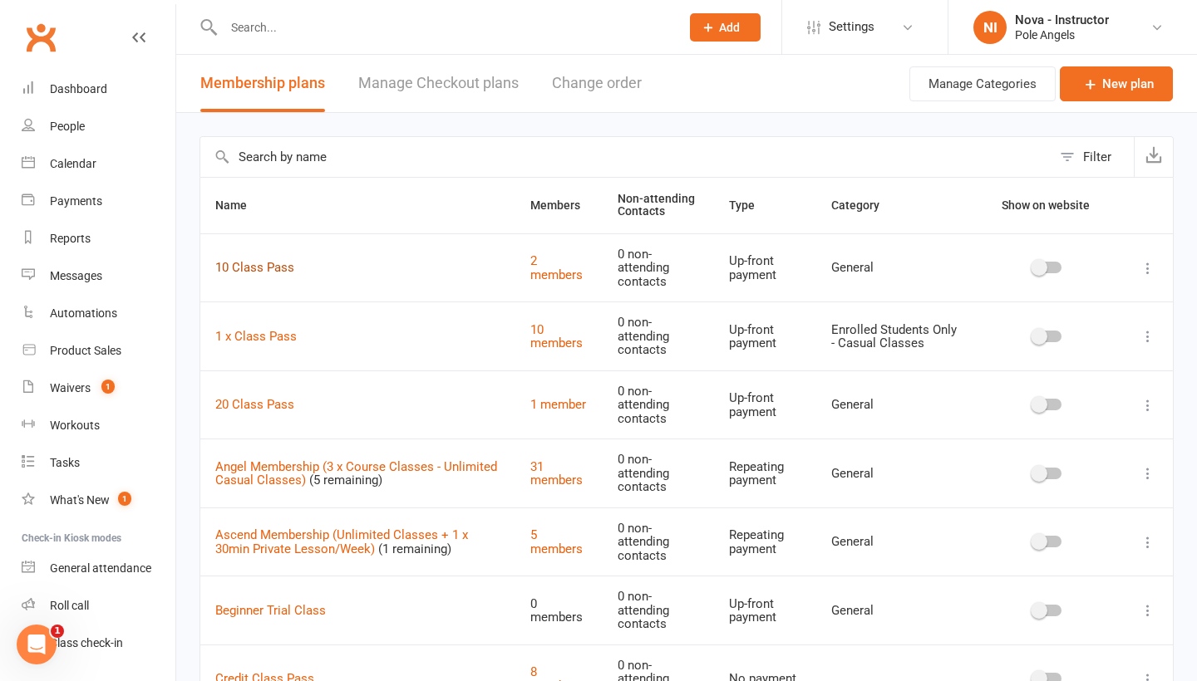
click at [263, 275] on link "10 Class Pass" at bounding box center [254, 267] width 79 height 15
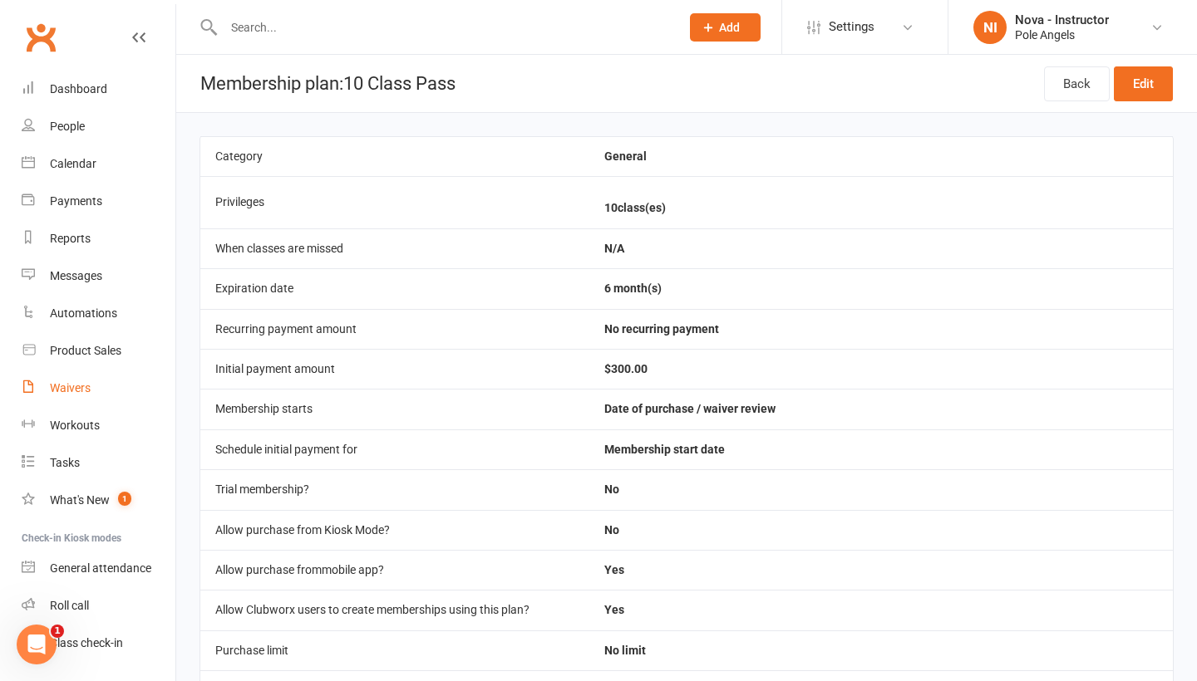
click at [66, 396] on link "Waivers" at bounding box center [99, 388] width 154 height 37
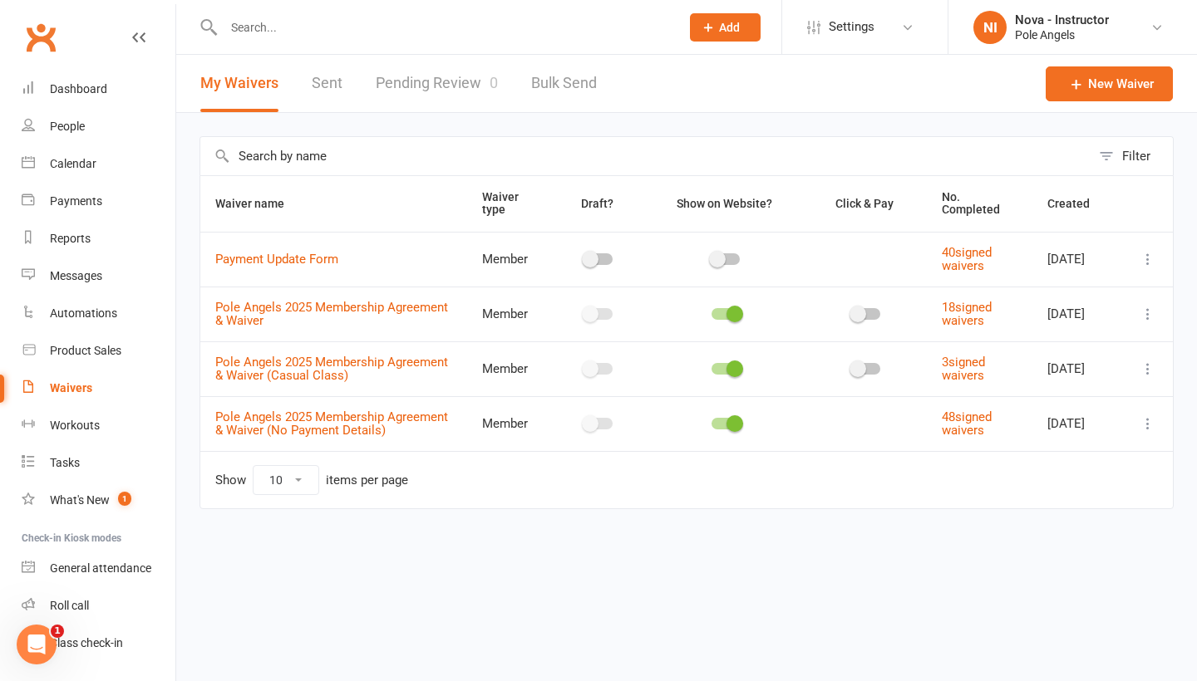
click at [474, 81] on link "Pending Review 0" at bounding box center [437, 83] width 122 height 57
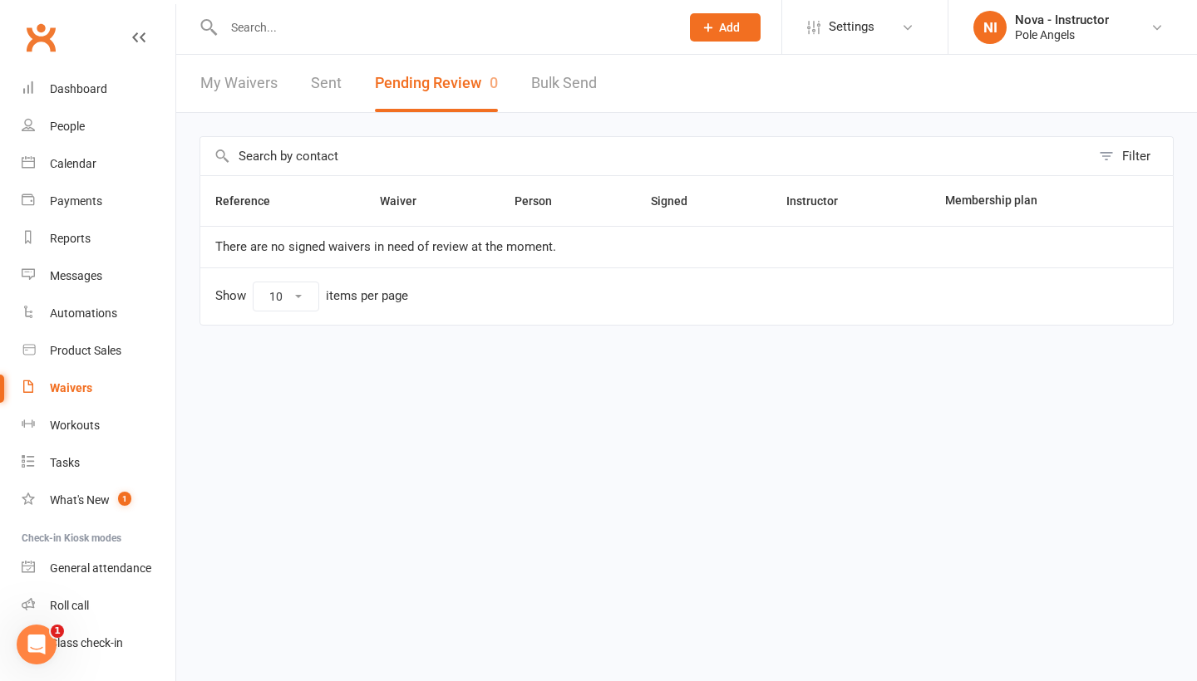
click at [321, 88] on link "Sent" at bounding box center [326, 83] width 31 height 57
